Goal: Information Seeking & Learning: Get advice/opinions

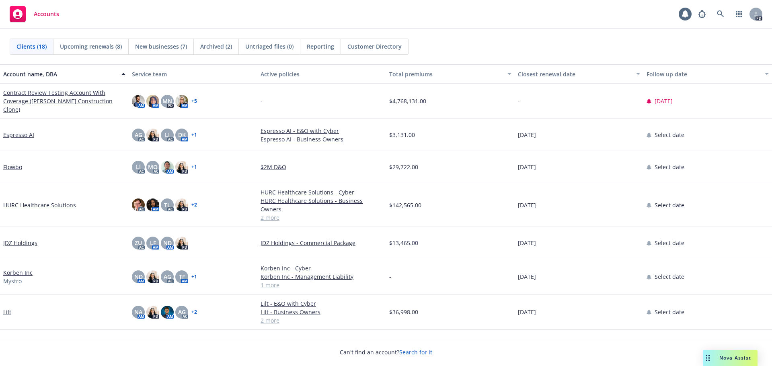
click at [730, 362] on div "Nova Assist" at bounding box center [730, 358] width 55 height 16
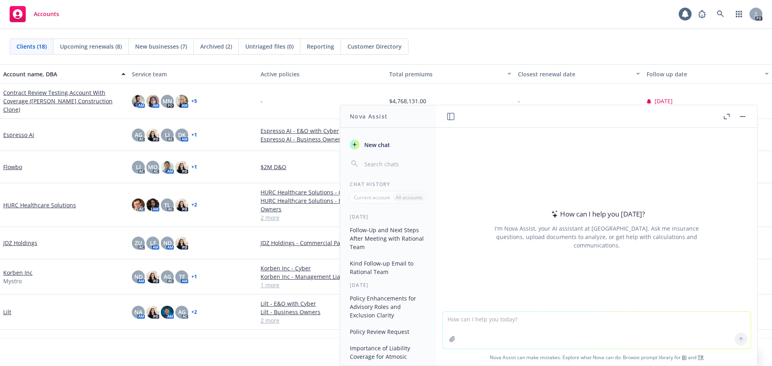
click at [514, 324] on textarea at bounding box center [597, 330] width 308 height 37
click at [511, 322] on textarea "can you write me a" at bounding box center [597, 330] width 308 height 38
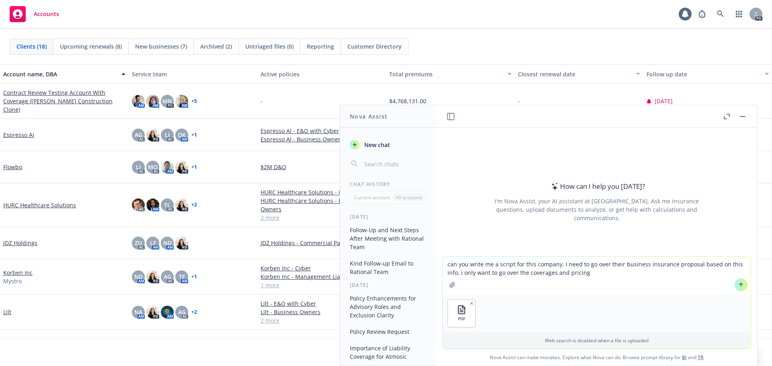
type textarea "can you write me a script for this company. I need to go over their business in…"
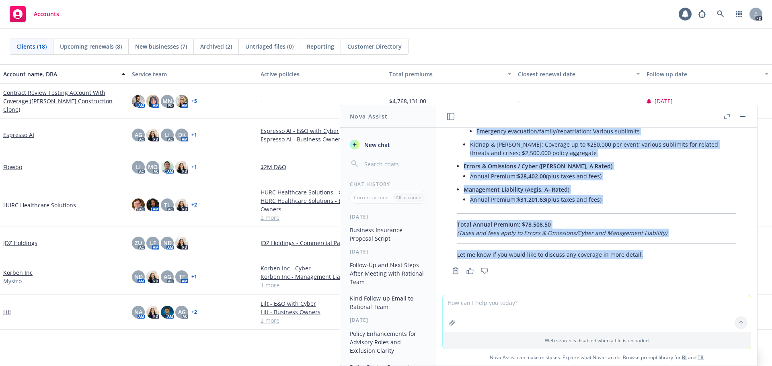
scroll to position [548, 0]
drag, startPoint x: 458, startPoint y: 214, endPoint x: 667, endPoint y: 234, distance: 210.1
copy div "Loremips Dolorsita Consecte – Adipiscin eli Seddoei Temporin Utlabo Etdolo (Mag…"
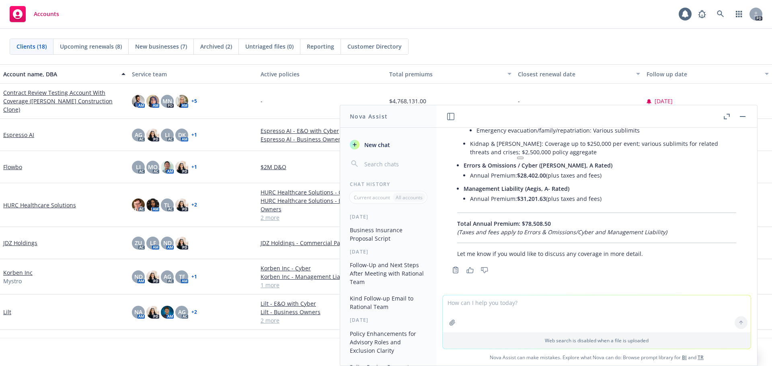
click at [477, 309] on textarea at bounding box center [597, 314] width 308 height 37
type textarea "yes please"
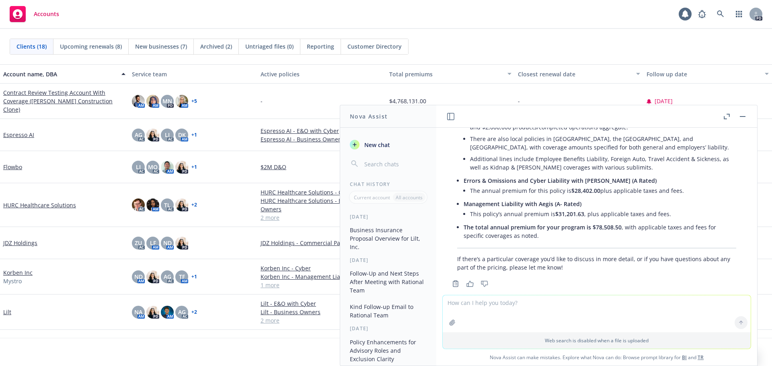
scroll to position [1041, 0]
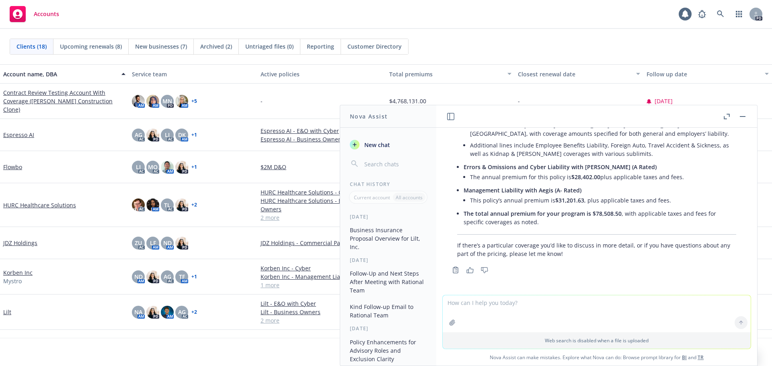
click at [469, 304] on textarea at bounding box center [597, 314] width 308 height 37
type textarea "i need it to sound more like a script/talk track so I can present it to the cli…"
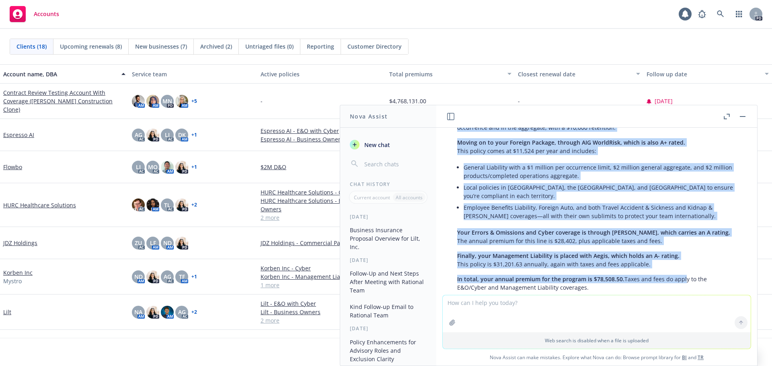
scroll to position [1533, 0]
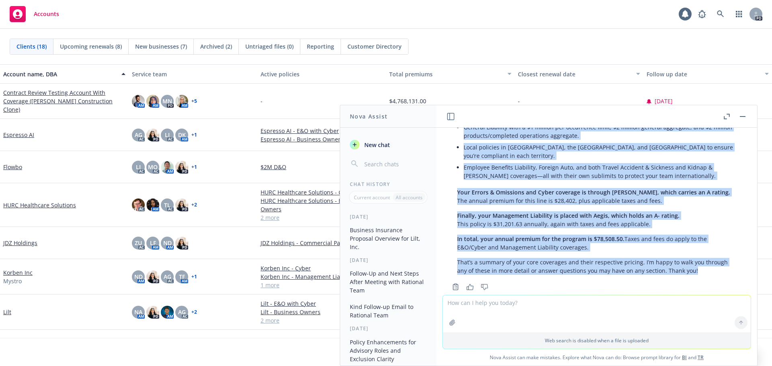
drag, startPoint x: 455, startPoint y: 215, endPoint x: 698, endPoint y: 259, distance: 247.3
click at [698, 259] on div "Absolutely! Here’s a polished script/talk track you can use to present the cove…" at bounding box center [596, 48] width 295 height 461
copy div "Lorem ips dol sitamet cons ad elits do eiusmo temp incididu utlaboree dolorema.…"
click at [745, 117] on rect "button" at bounding box center [743, 116] width 6 height 1
